Goal: Check status: Check status

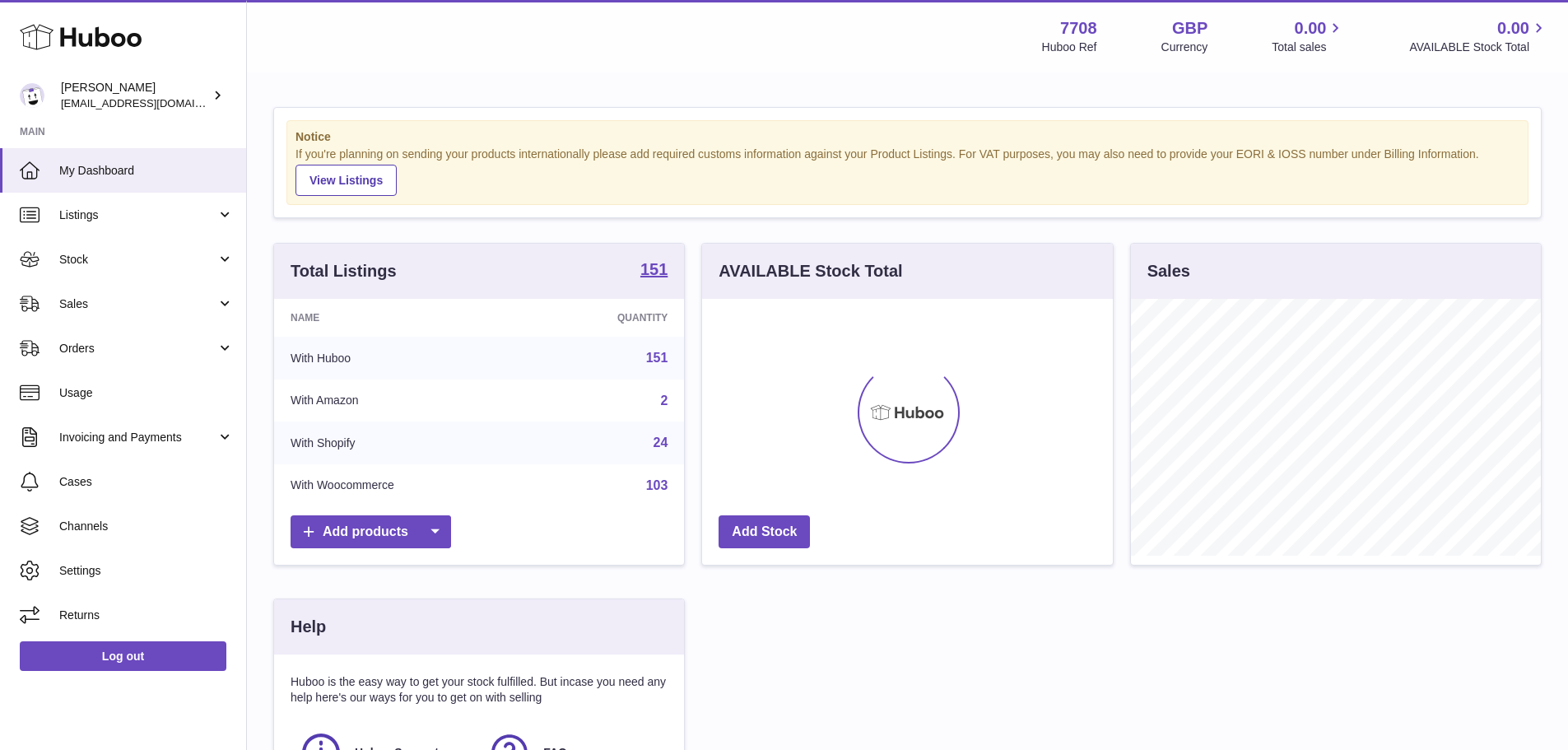
scroll to position [257, 411]
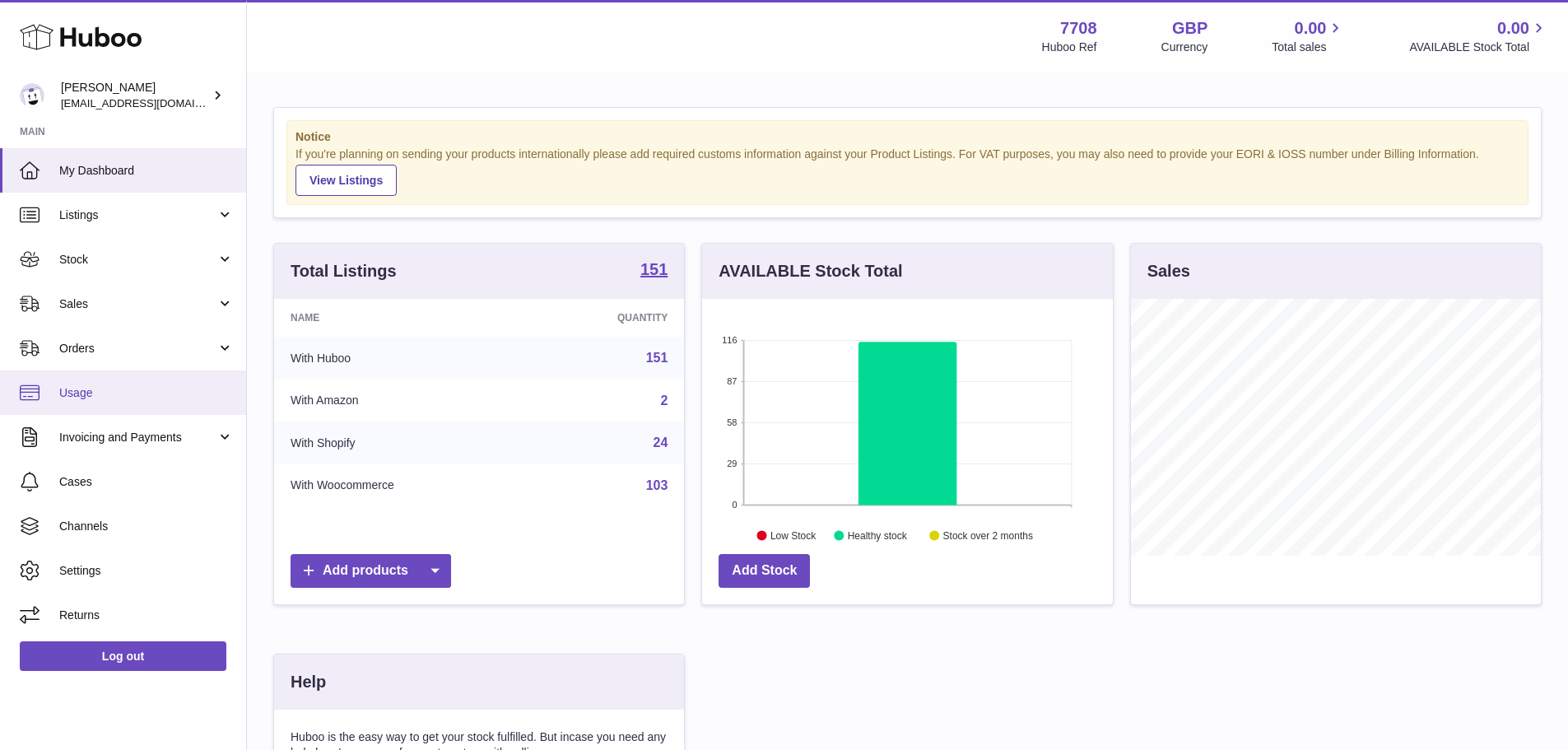
click at [95, 393] on span "Usage" at bounding box center [146, 393] width 174 height 16
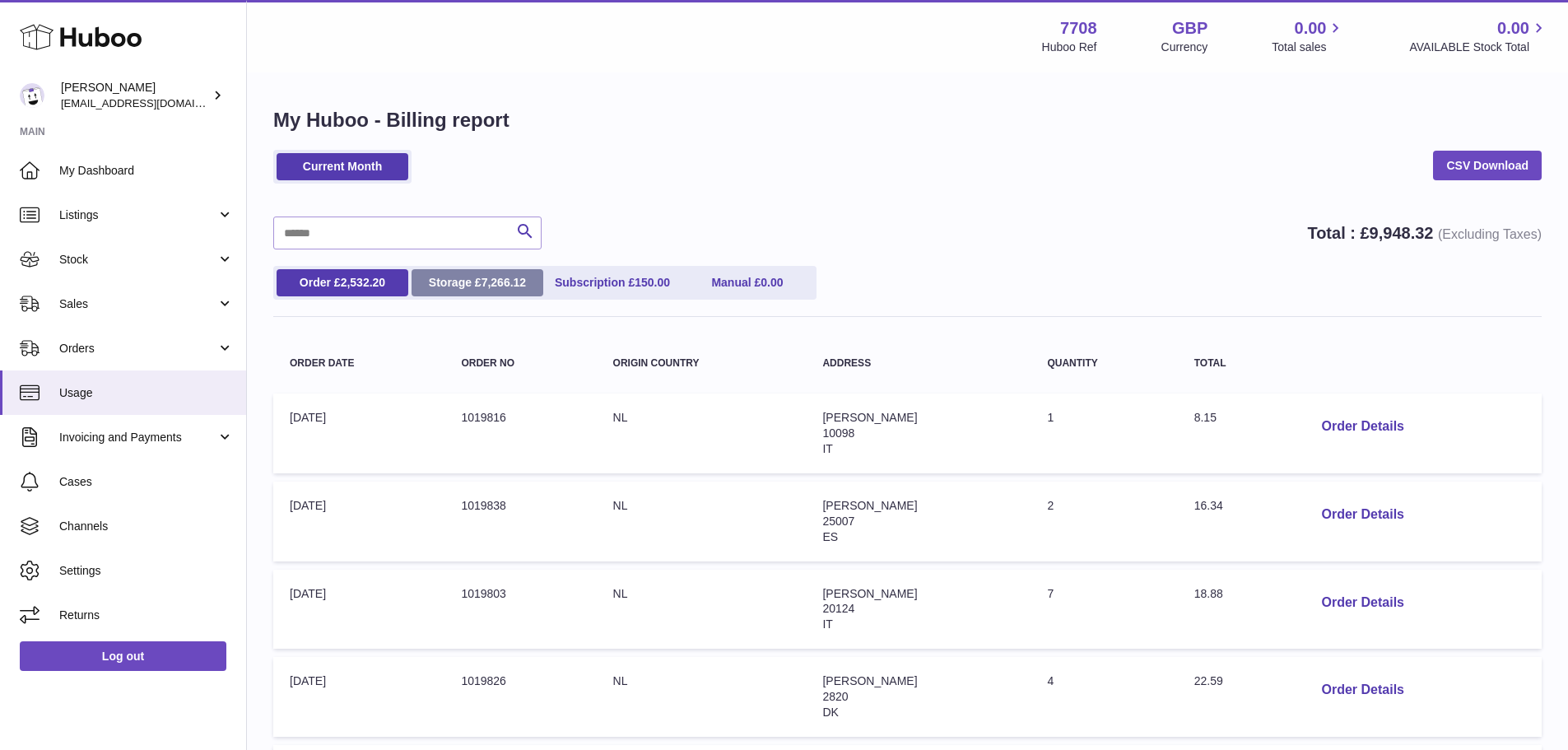
click at [498, 285] on span "7,266.12" at bounding box center [504, 282] width 45 height 13
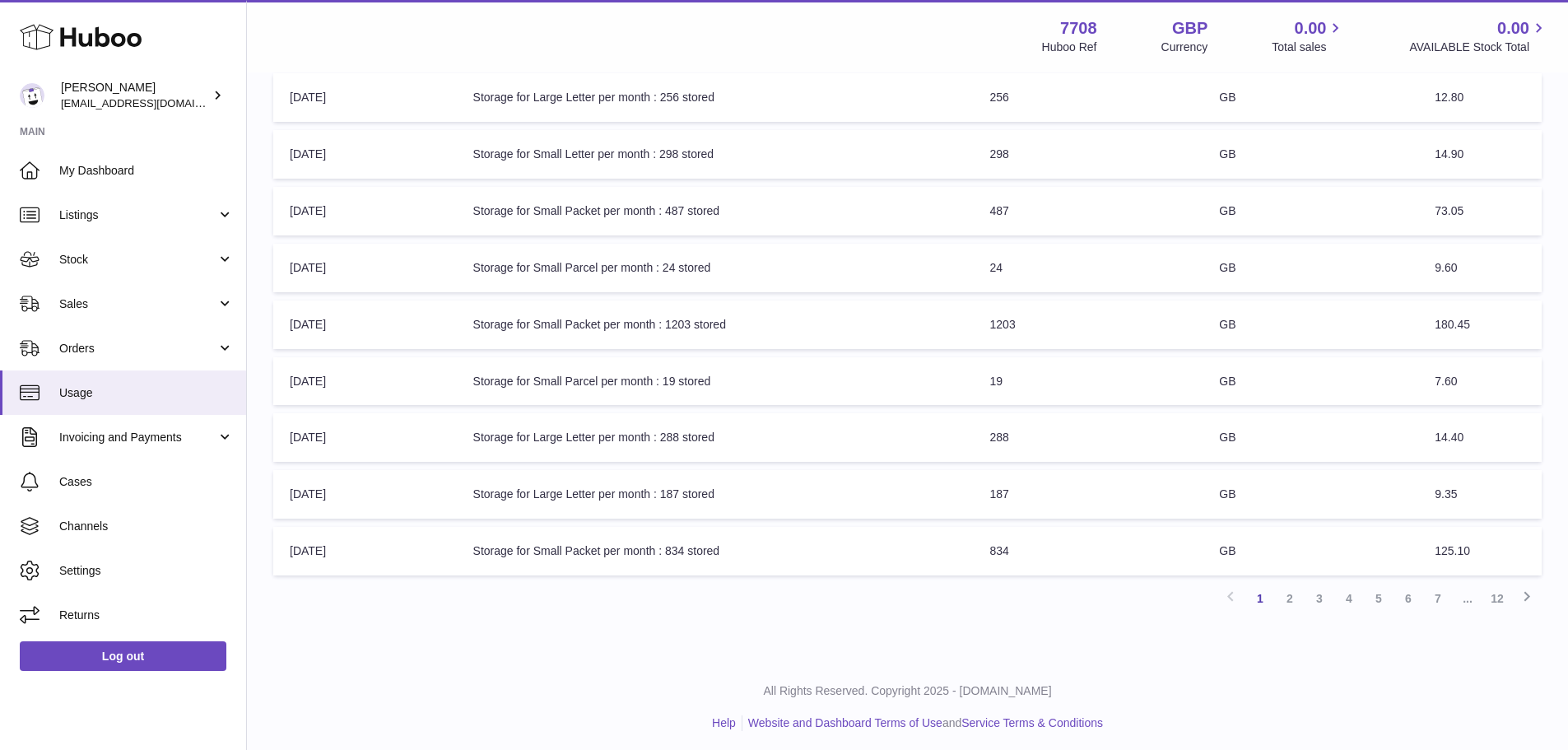
scroll to position [382, 0]
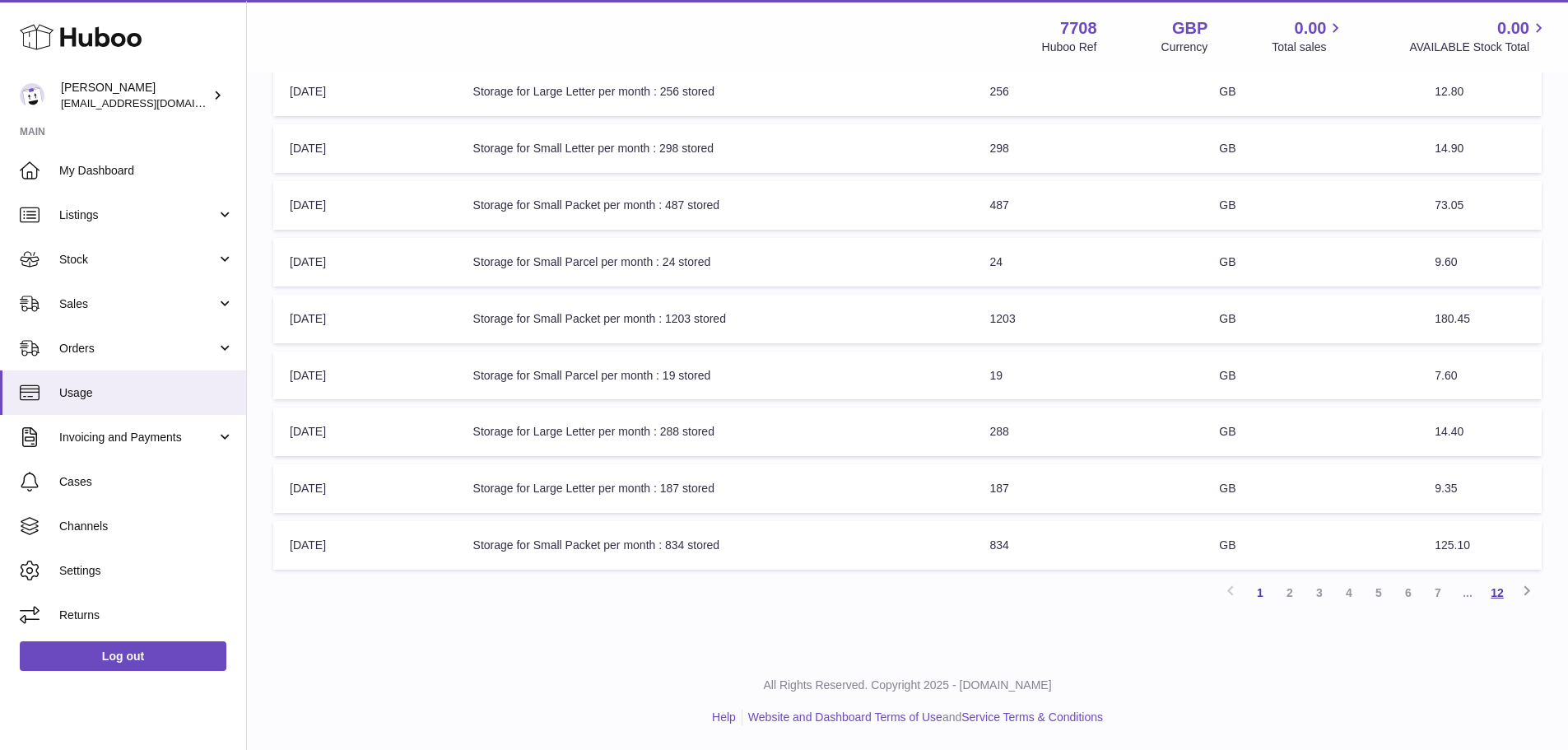
click at [1498, 592] on link "12" at bounding box center [1498, 593] width 30 height 30
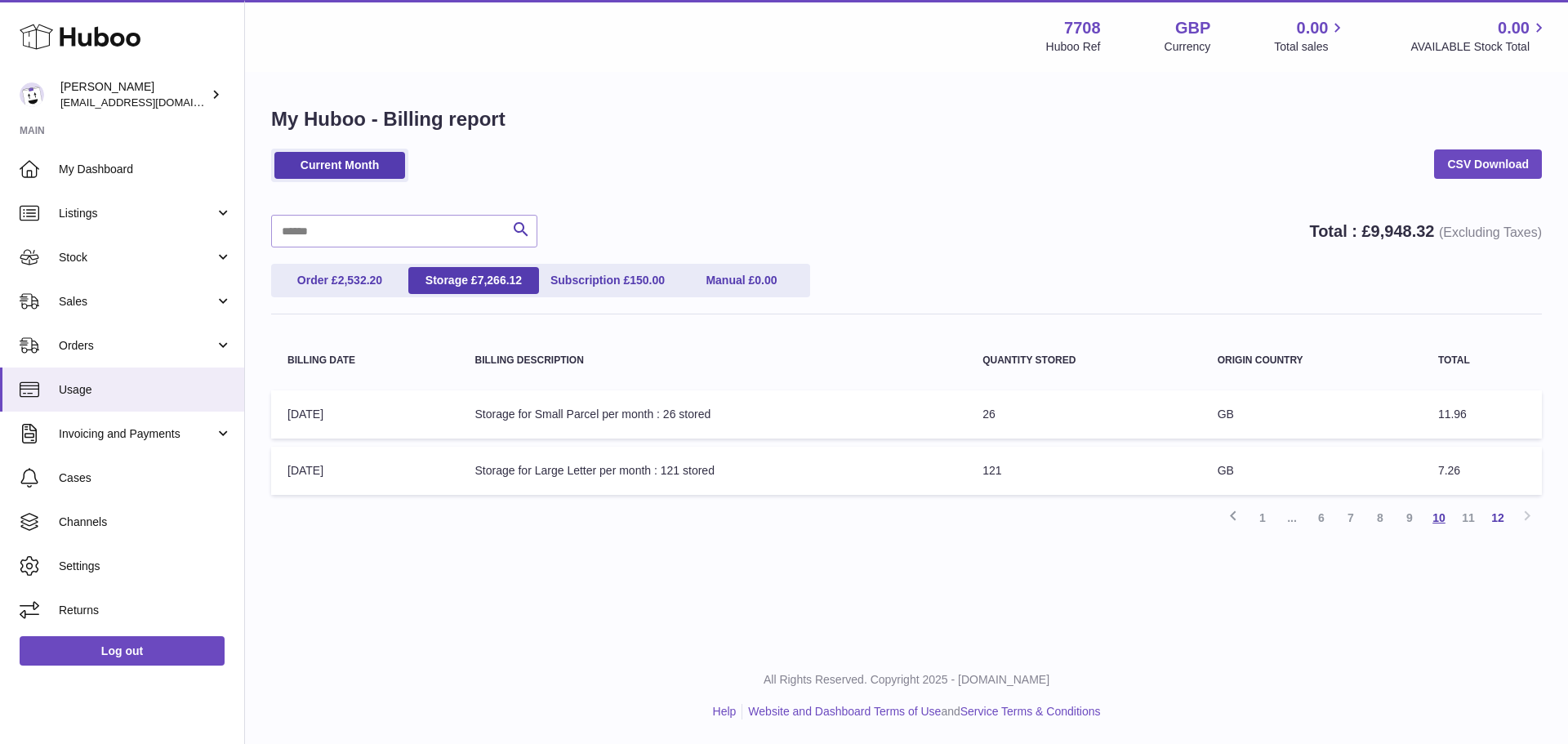
click at [1436, 525] on link "10" at bounding box center [1440, 518] width 30 height 30
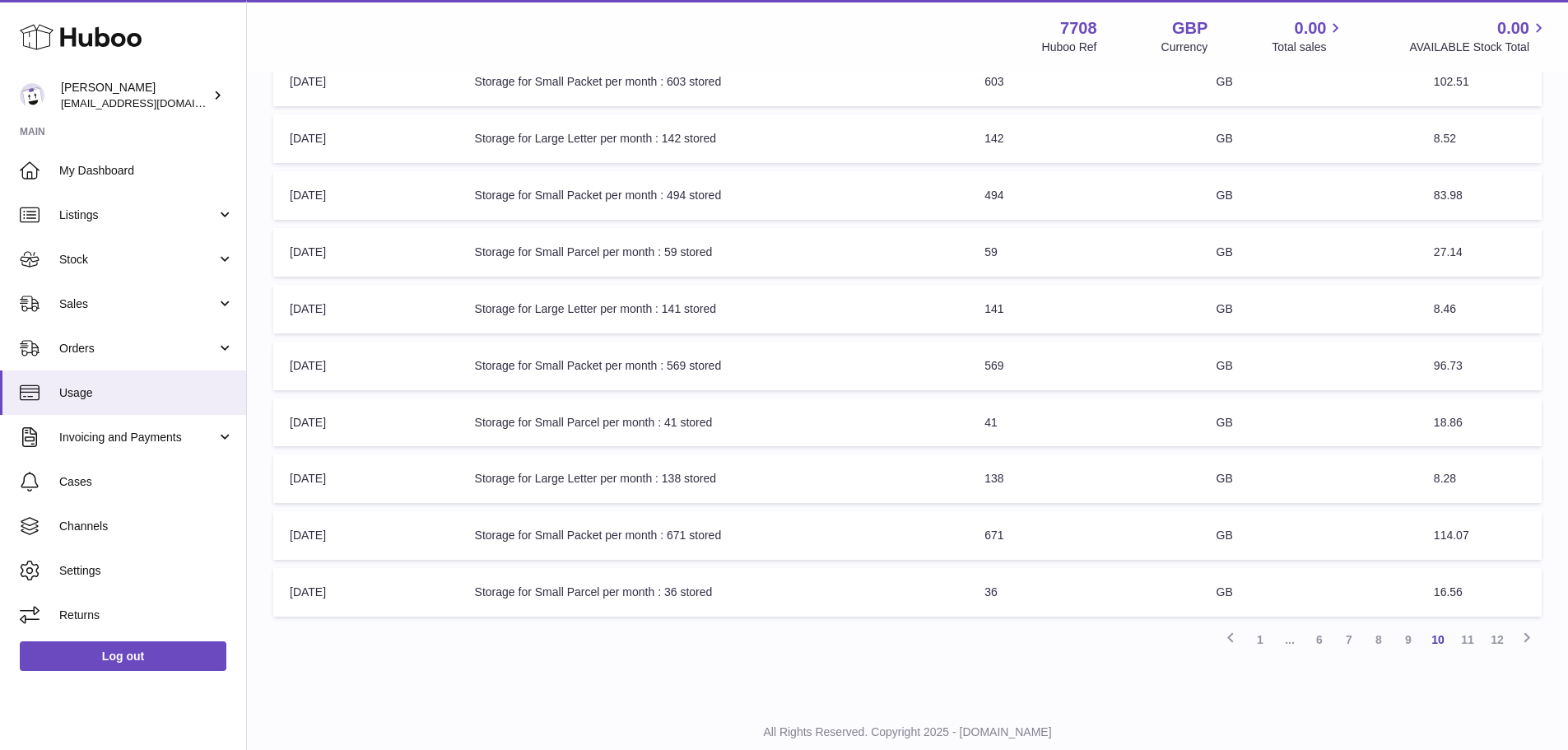
scroll to position [382, 0]
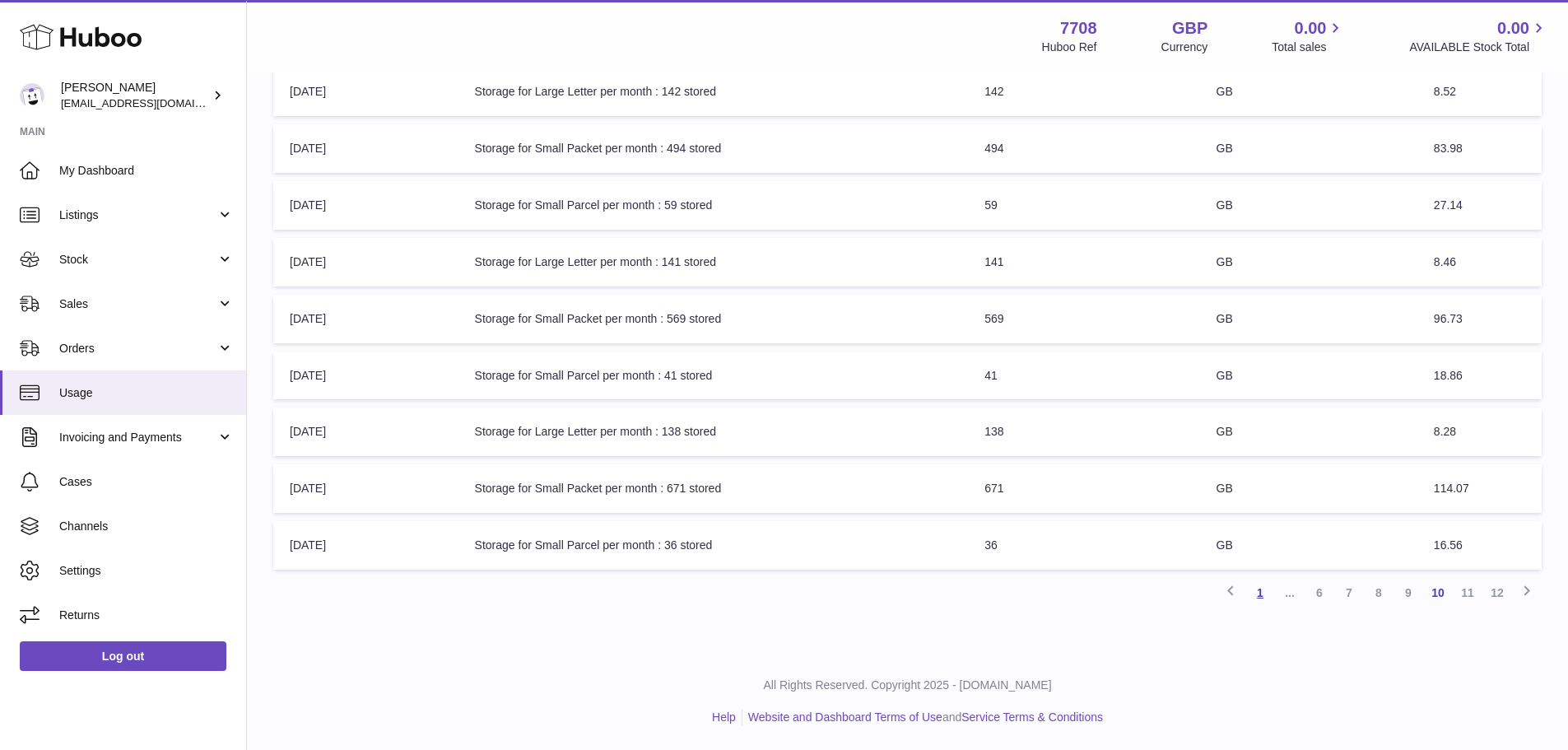
click at [1263, 597] on link "1" at bounding box center [1261, 593] width 30 height 30
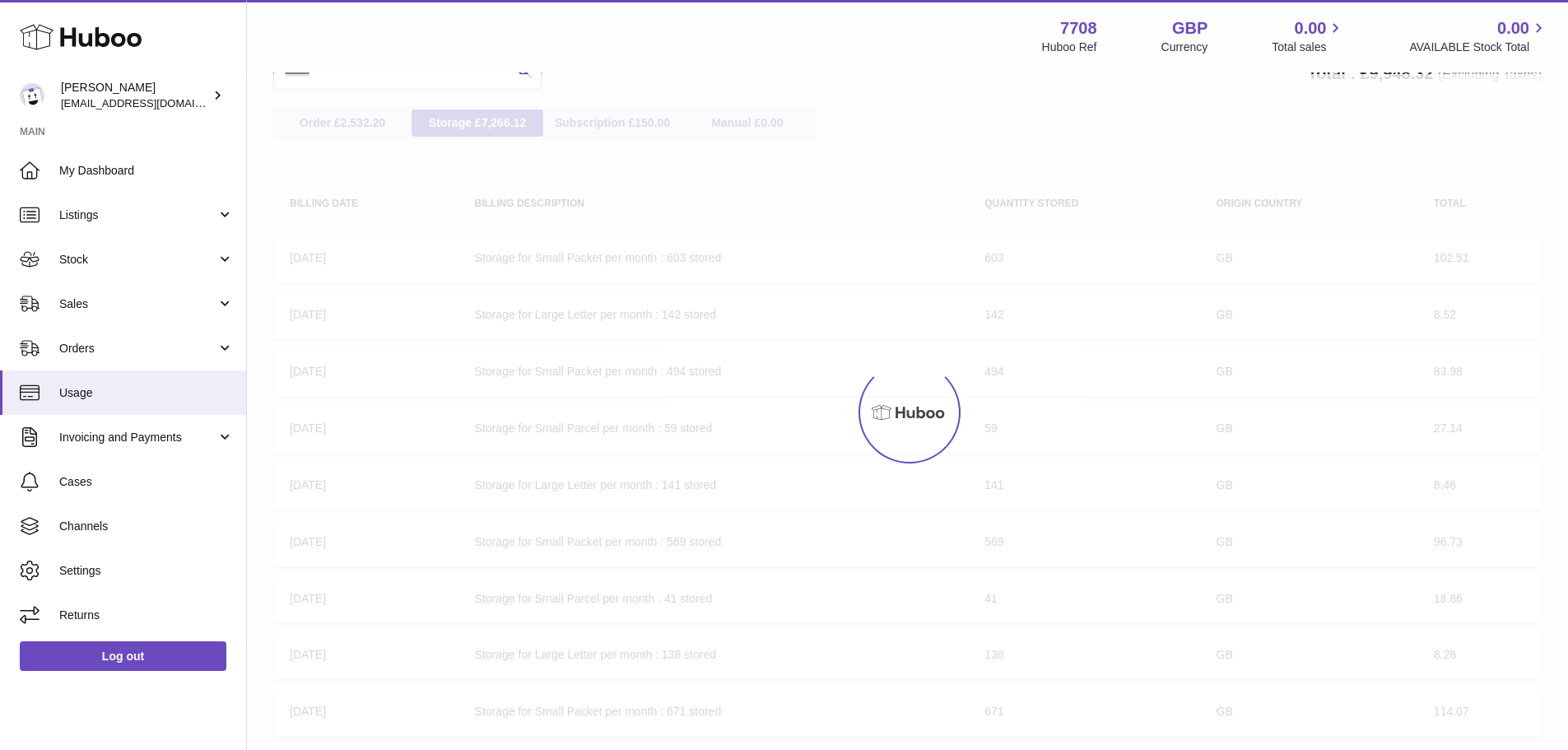
scroll to position [74, 0]
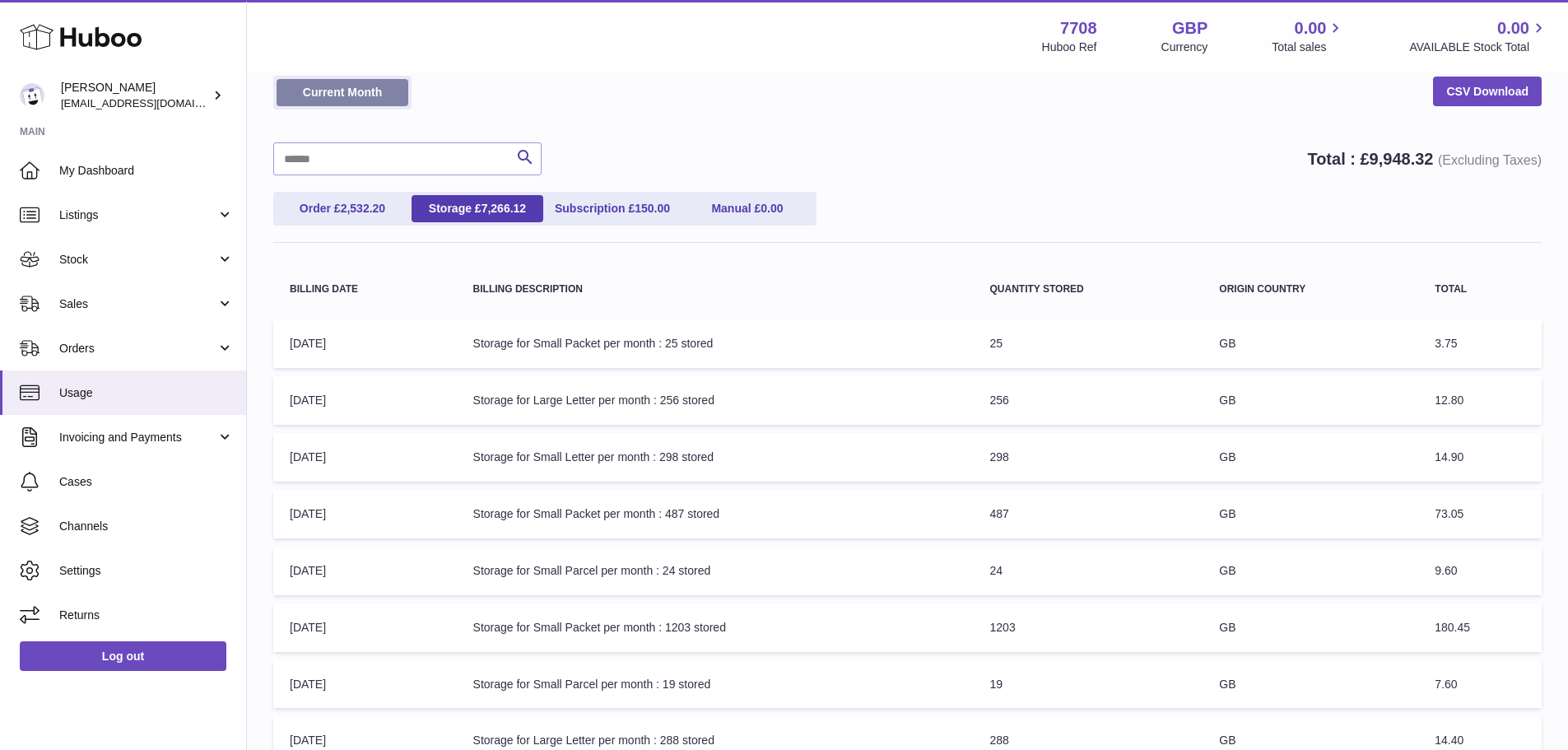
click at [319, 97] on link "Current Month" at bounding box center [342, 92] width 132 height 27
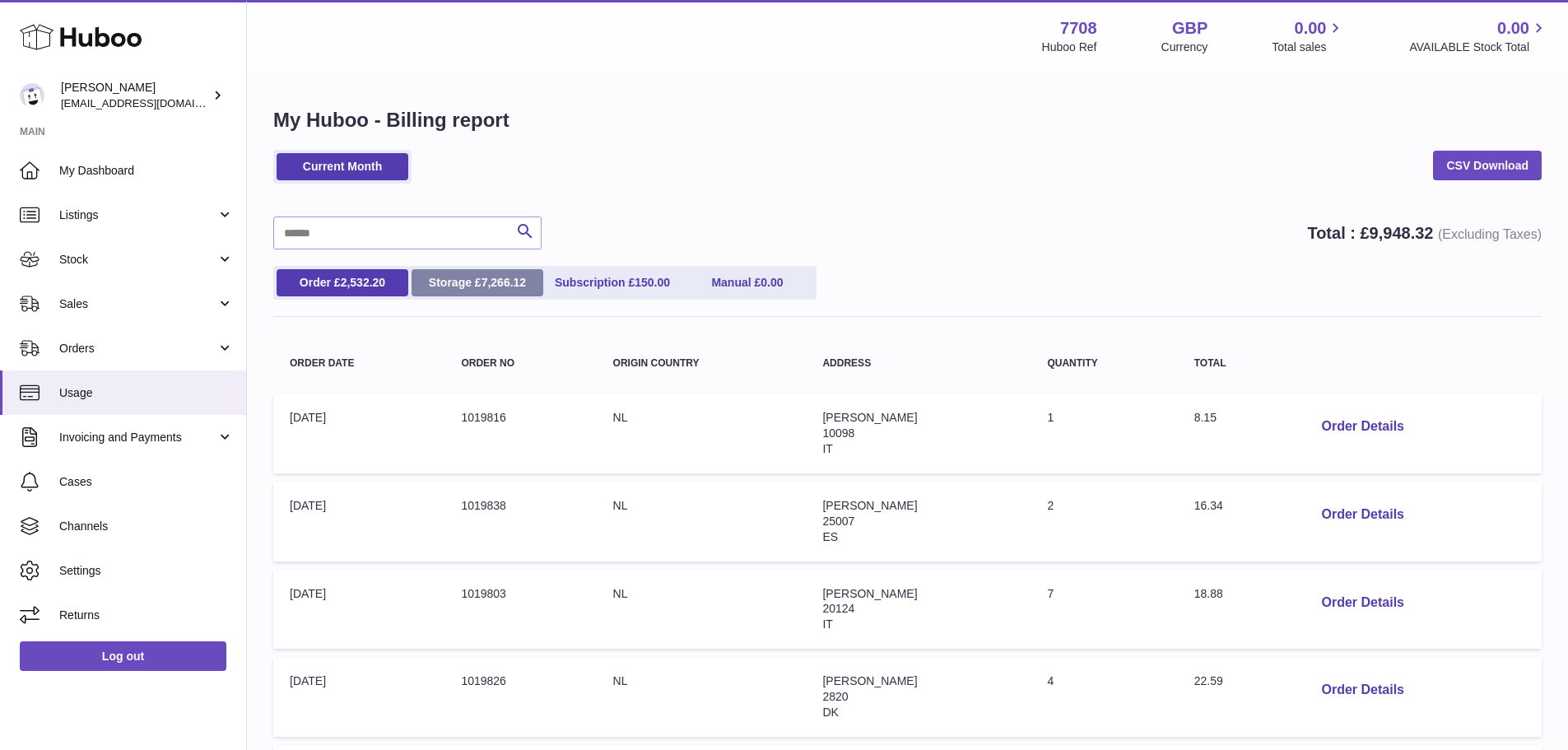
click at [460, 281] on link "Storage £ 7,266.12" at bounding box center [477, 282] width 132 height 27
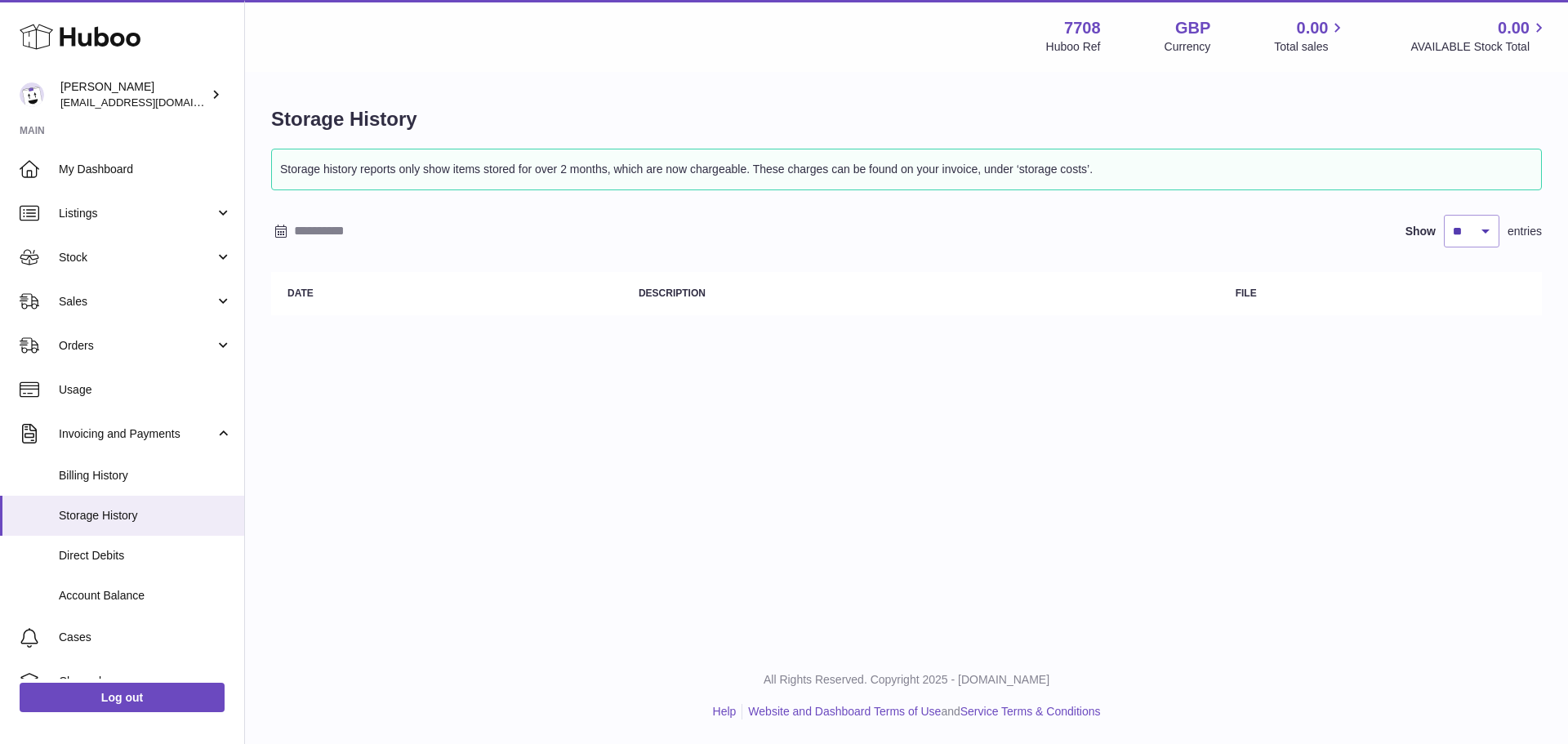
click at [318, 229] on input "text" at bounding box center [421, 232] width 255 height 26
click at [426, 392] on span "14" at bounding box center [428, 393] width 30 height 30
click at [421, 391] on span "14" at bounding box center [428, 393] width 30 height 30
click at [332, 234] on input "**********" at bounding box center [421, 232] width 255 height 26
click at [357, 391] on span "12" at bounding box center [363, 393] width 30 height 30
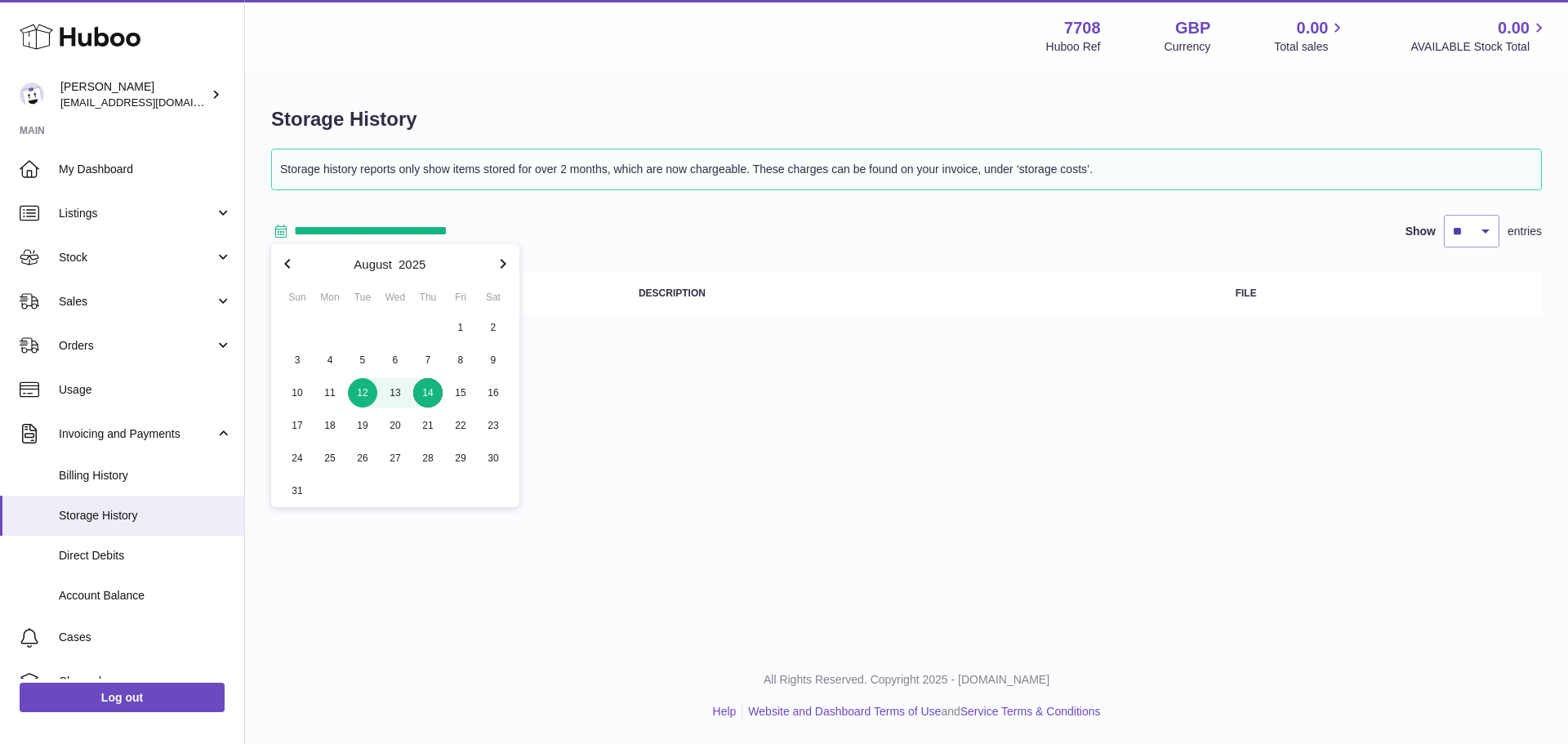
click at [428, 394] on span "14" at bounding box center [428, 393] width 30 height 30
type input "**********"
